Goal: Information Seeking & Learning: Understand process/instructions

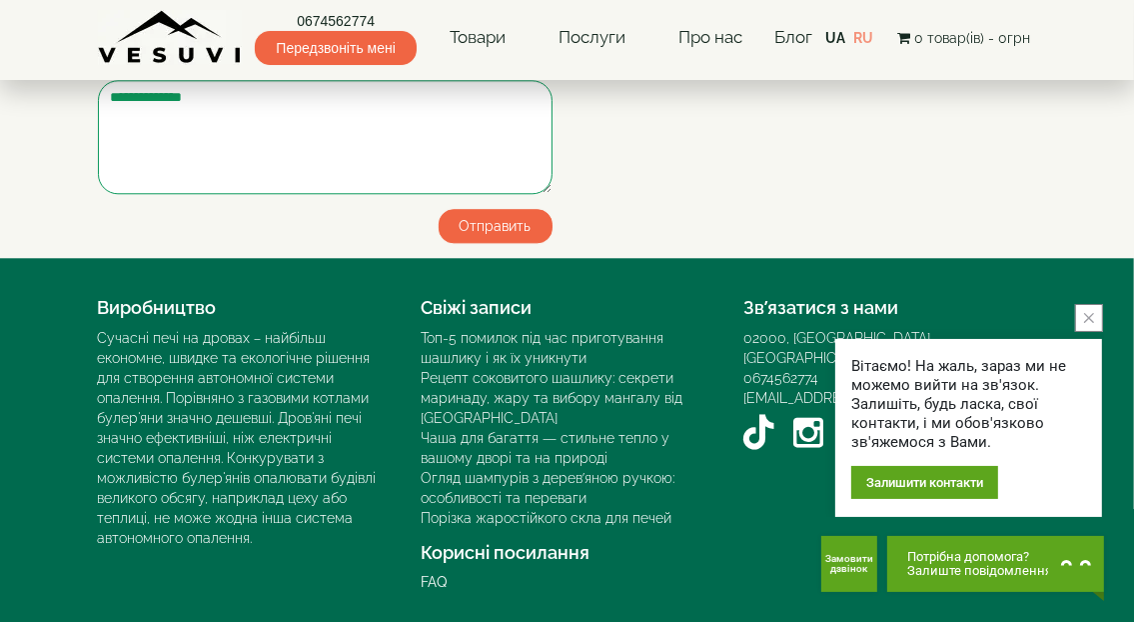
scroll to position [4021, 0]
click at [1091, 321] on icon "close button" at bounding box center [1090, 318] width 10 height 10
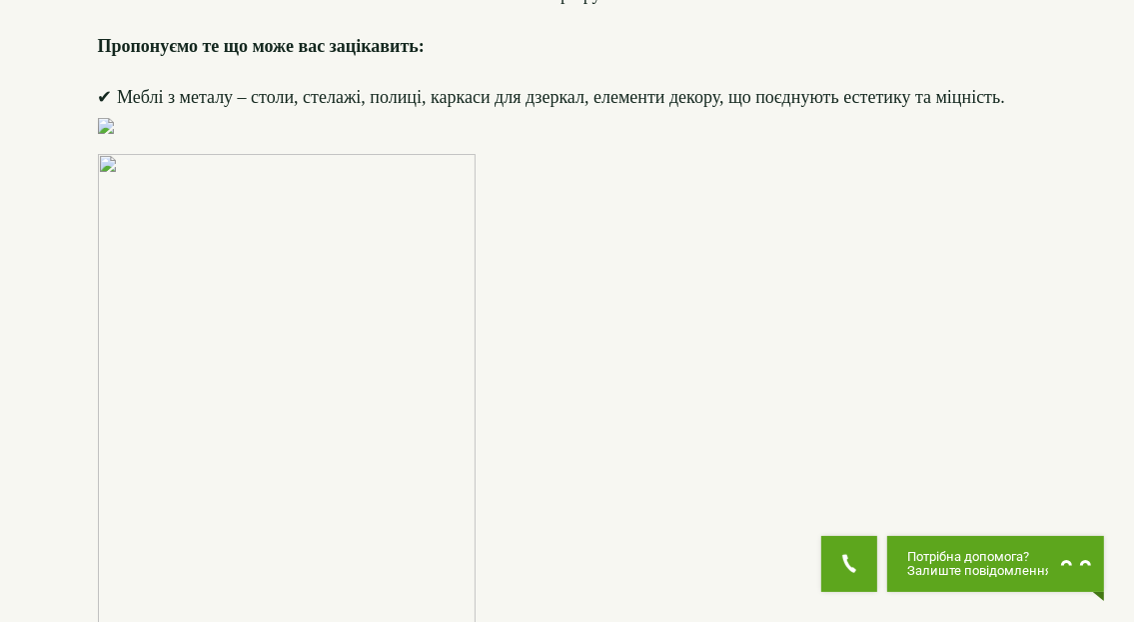
scroll to position [0, 0]
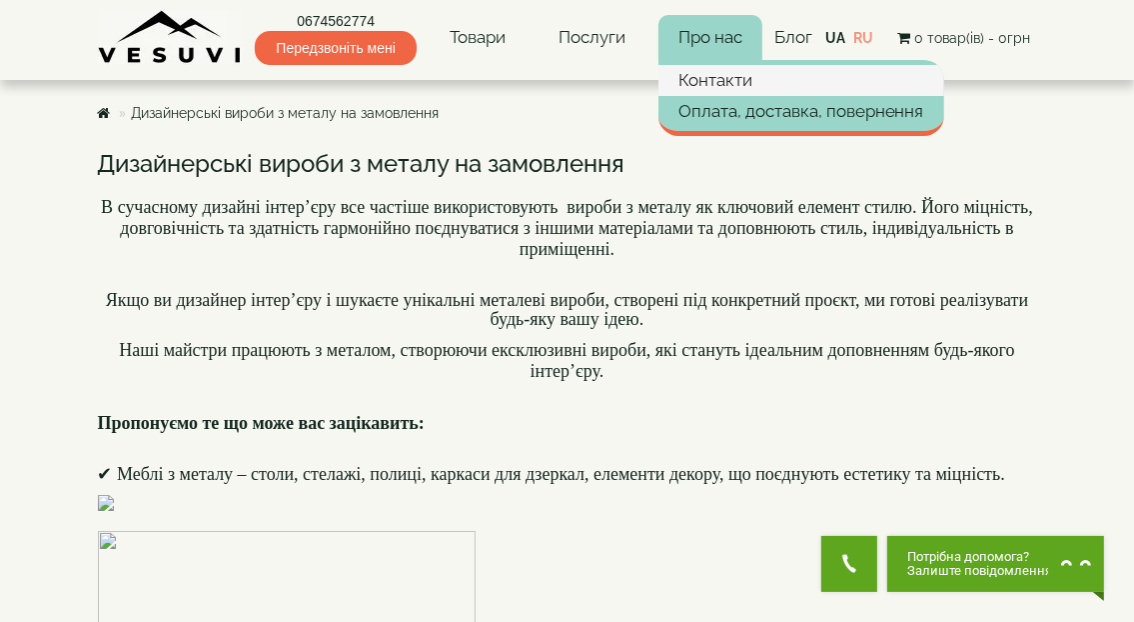
click at [726, 70] on link "Контакти" at bounding box center [802, 80] width 286 height 30
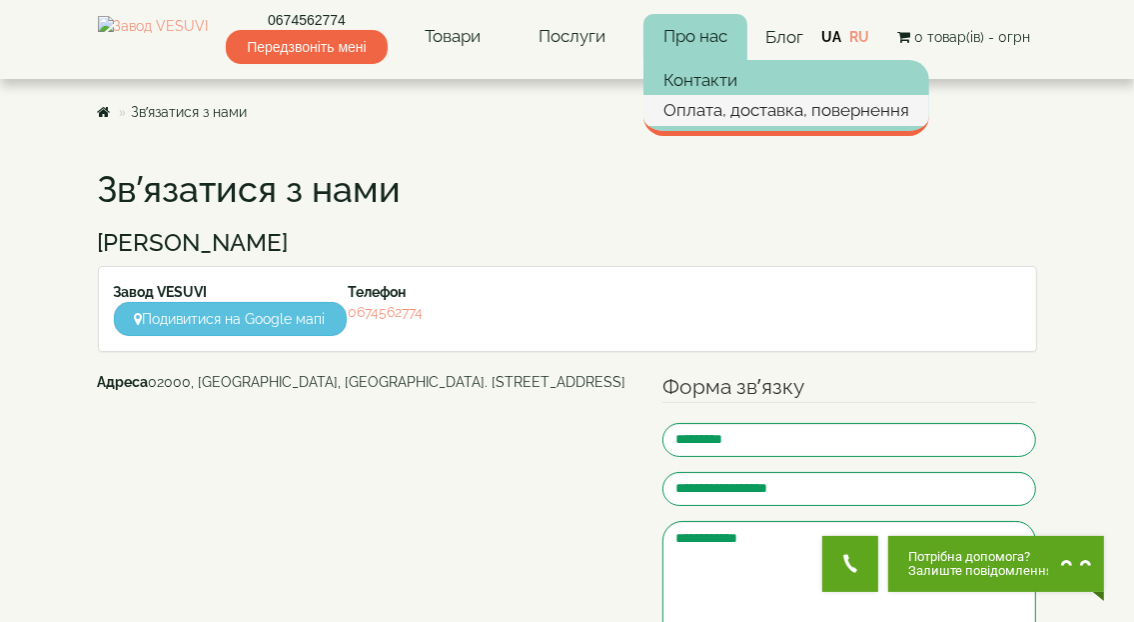
click at [724, 106] on link "Оплата, доставка, повернення" at bounding box center [787, 110] width 286 height 30
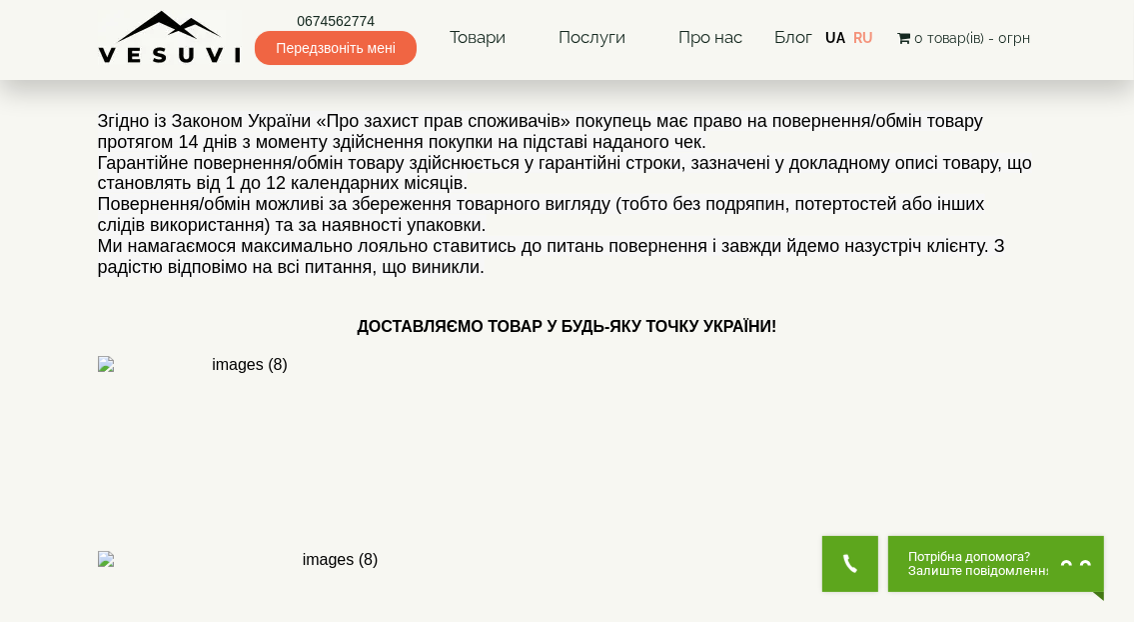
scroll to position [100, 0]
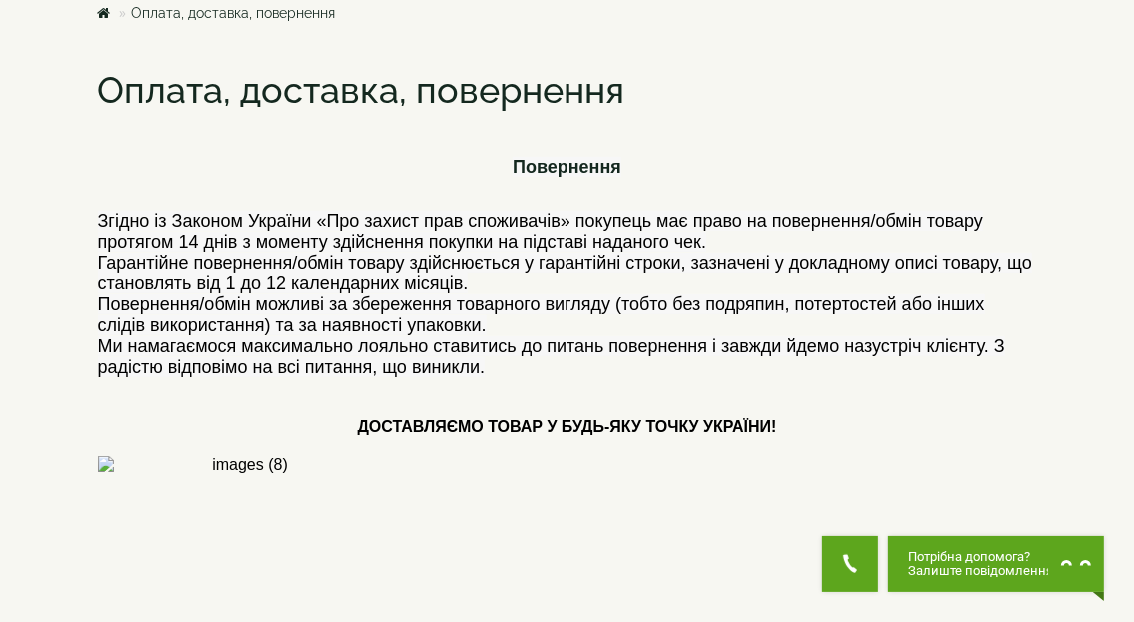
drag, startPoint x: 454, startPoint y: 270, endPoint x: 833, endPoint y: 282, distance: 379.0
click at [833, 282] on h4 "Згідно із Законом України «Про захист прав споживачів» покупець має право на по…" at bounding box center [568, 294] width 940 height 166
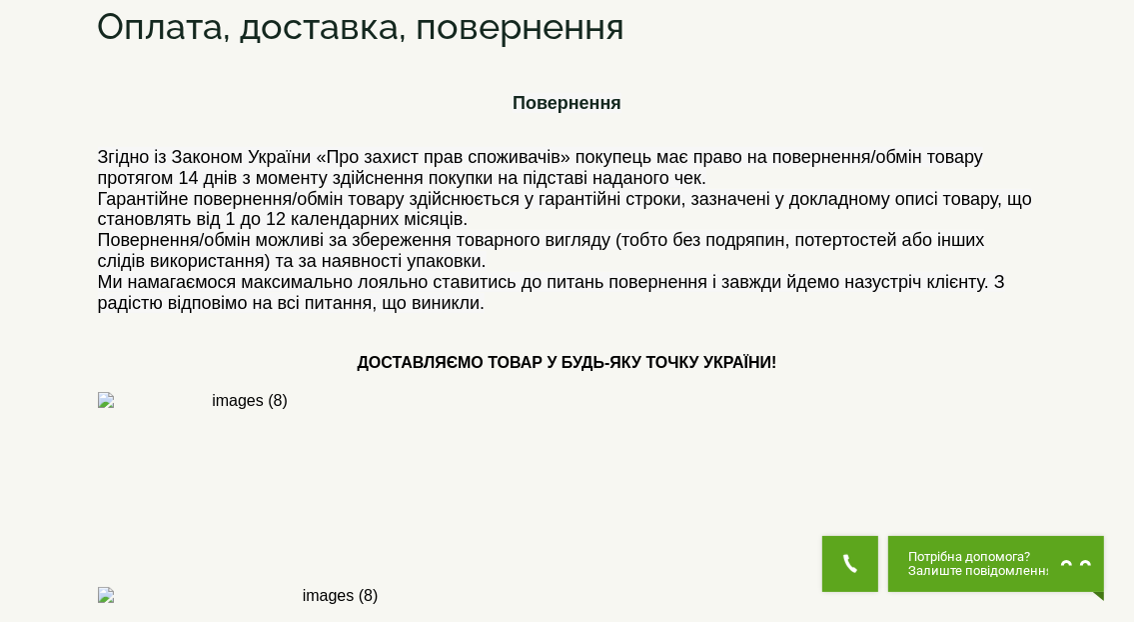
scroll to position [200, 0]
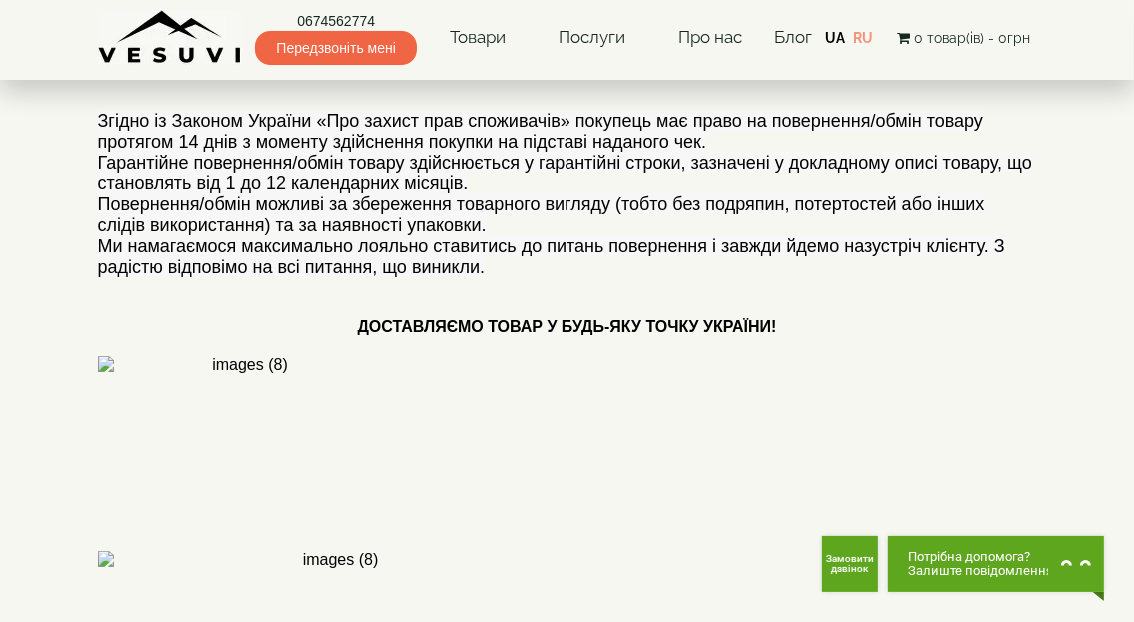
drag, startPoint x: 313, startPoint y: 214, endPoint x: 616, endPoint y: 222, distance: 303.0
click at [616, 222] on h4 "Згідно із Законом України «Про захист прав споживачів» покупець має право на по…" at bounding box center [568, 194] width 940 height 166
drag, startPoint x: 677, startPoint y: 198, endPoint x: 831, endPoint y: 222, distance: 155.8
click at [831, 222] on h4 "Згідно із Законом України «Про захист прав споживачів» покупець має право на по…" at bounding box center [568, 194] width 940 height 166
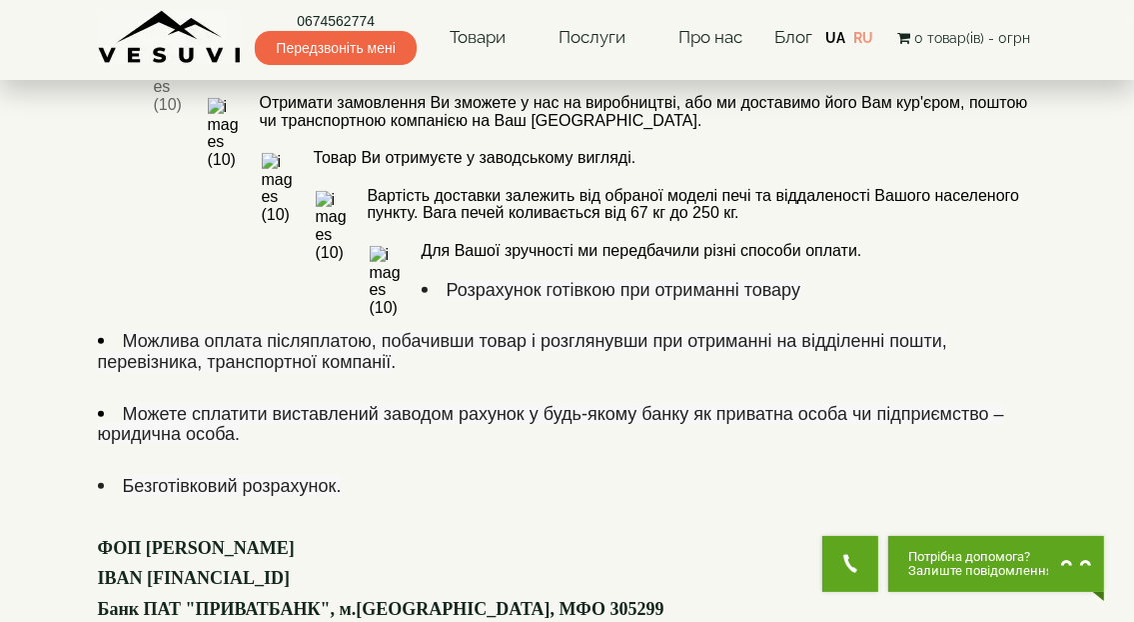
scroll to position [1199, 0]
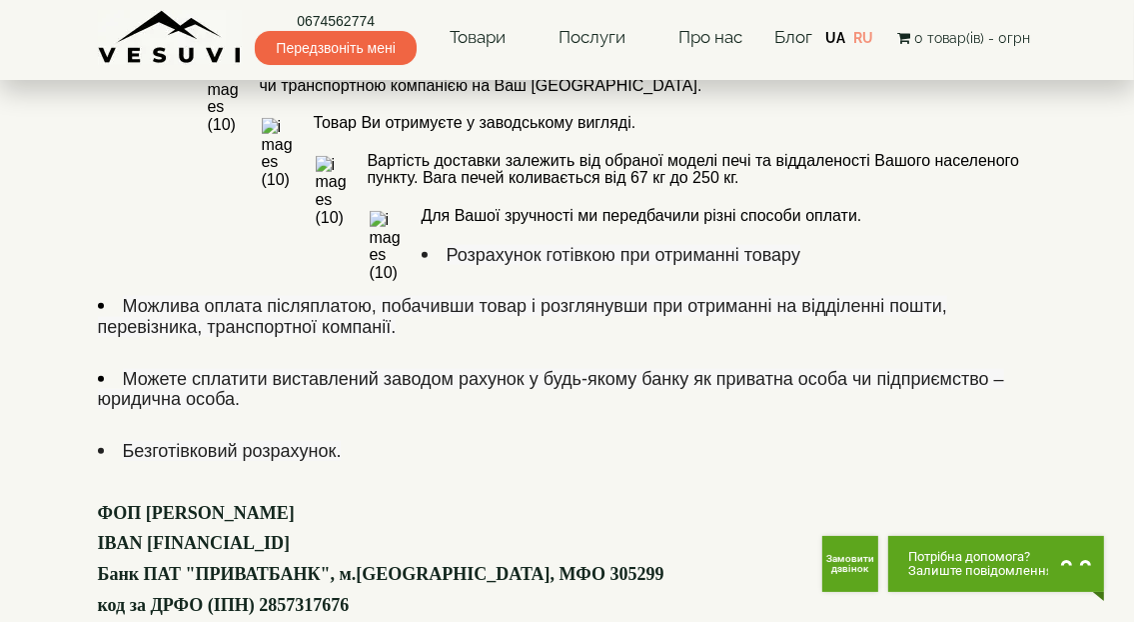
drag, startPoint x: 129, startPoint y: 198, endPoint x: 739, endPoint y: 230, distance: 610.6
click at [739, 369] on li "Можете сплатити виставлений заводом рахунок у будь-якому банку як приватна особ…" at bounding box center [568, 390] width 940 height 42
click at [737, 245] on h4 "Розрахунок готівкою при отриманні товару Можлива оплата післяплатою, побачивши …" at bounding box center [568, 446] width 940 height 402
drag, startPoint x: 179, startPoint y: 274, endPoint x: 394, endPoint y: 265, distance: 215.1
click at [371, 441] on li "Безготівковий розрахунок." at bounding box center [568, 451] width 940 height 21
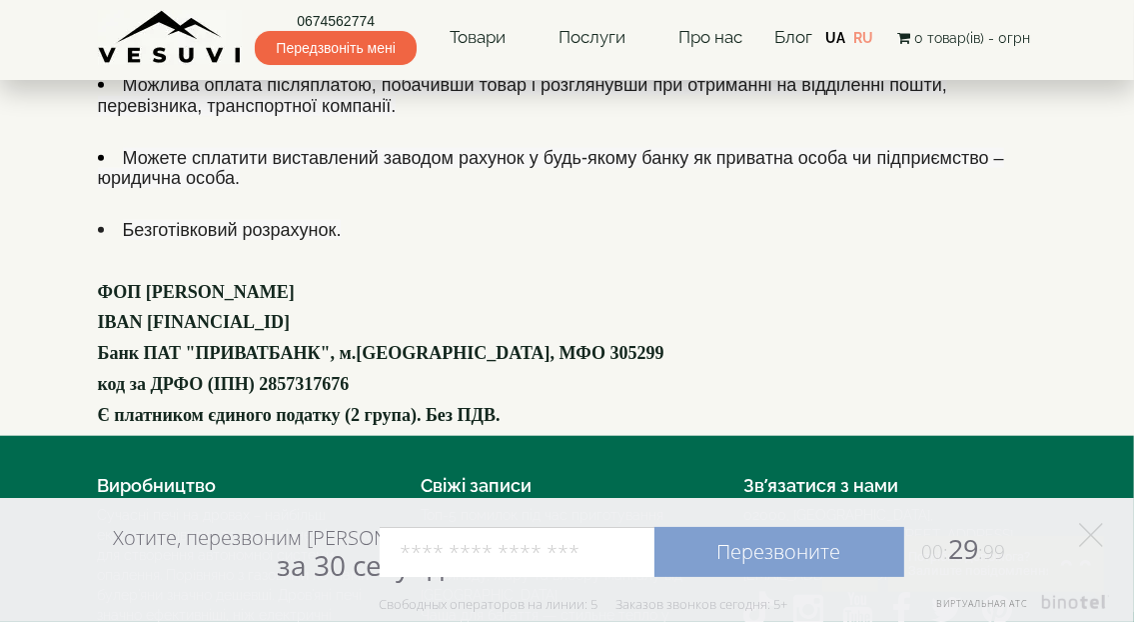
scroll to position [1121, 0]
